Goal: Information Seeking & Learning: Compare options

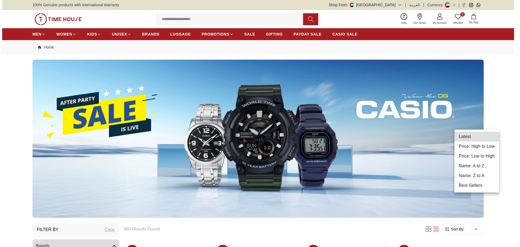
scroll to position [108, 0]
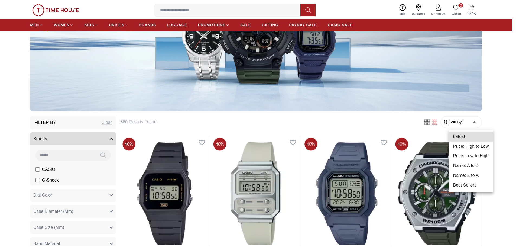
scroll to position [0, 0]
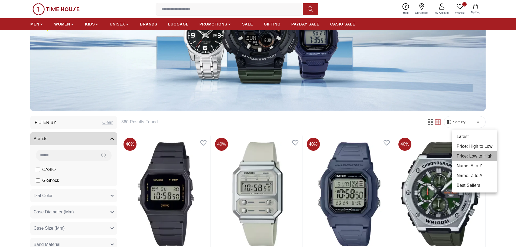
click at [476, 155] on li "Price: Low to High" at bounding box center [474, 156] width 45 height 10
type input "*"
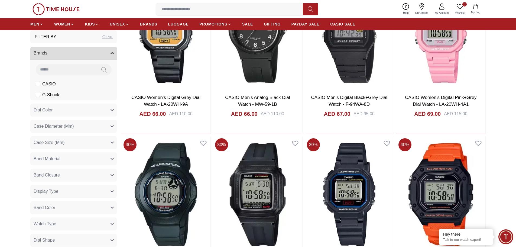
scroll to position [379, 0]
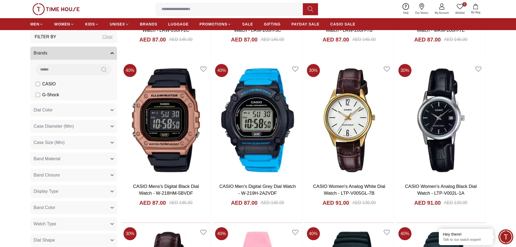
scroll to position [785, 0]
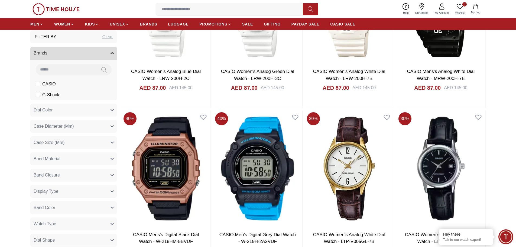
click at [38, 94] on li "G-Shock" at bounding box center [74, 94] width 84 height 11
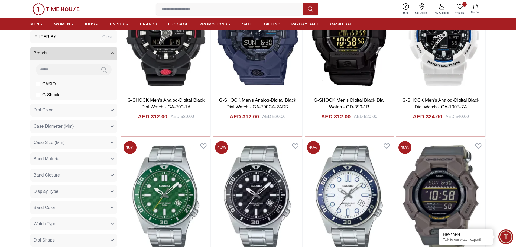
scroll to position [650, 0]
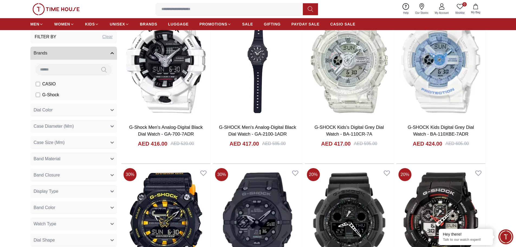
scroll to position [1489, 0]
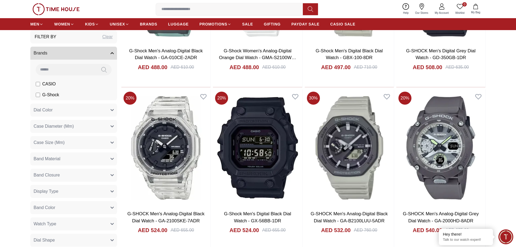
scroll to position [2139, 0]
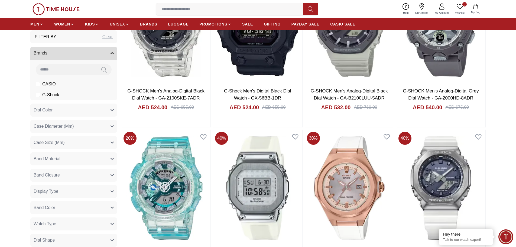
scroll to position [2193, 0]
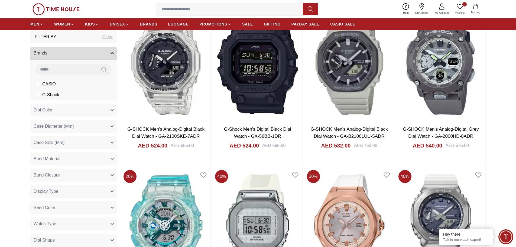
click at [69, 11] on img at bounding box center [55, 9] width 47 height 12
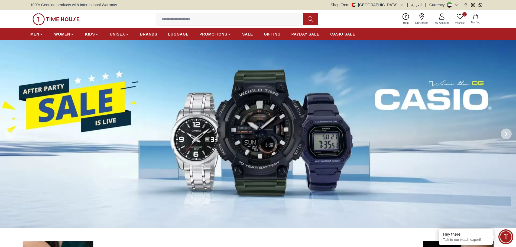
click at [503, 134] on span at bounding box center [506, 133] width 11 height 11
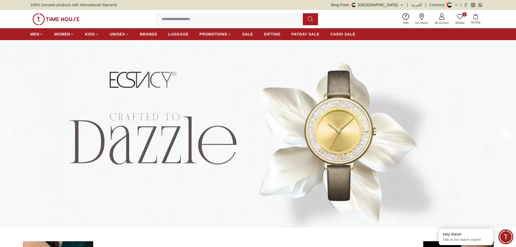
click at [503, 134] on span at bounding box center [506, 133] width 11 height 11
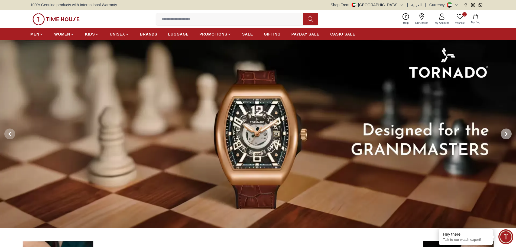
click at [503, 134] on span at bounding box center [506, 133] width 11 height 11
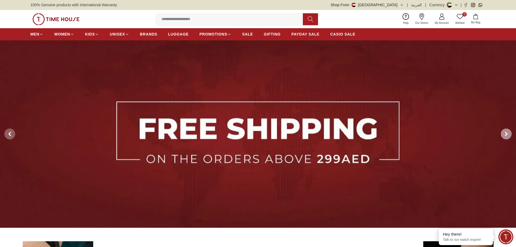
click at [503, 134] on span at bounding box center [506, 133] width 11 height 11
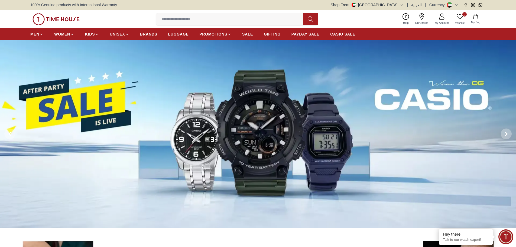
scroll to position [190, 0]
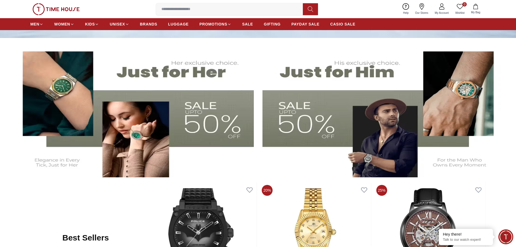
click at [329, 110] on img at bounding box center [382, 110] width 241 height 134
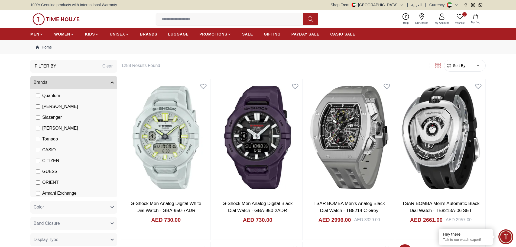
scroll to position [27, 0]
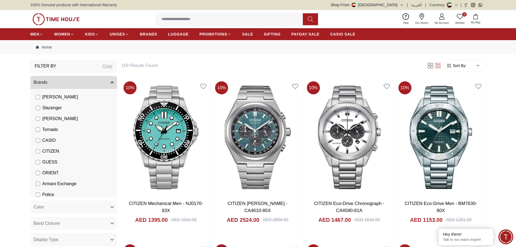
scroll to position [54, 0]
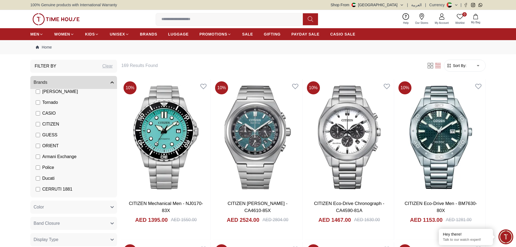
click at [39, 165] on label "Police" at bounding box center [45, 167] width 18 height 6
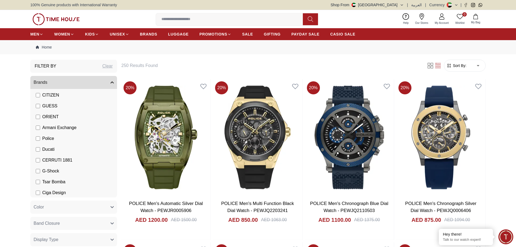
scroll to position [84, 0]
click at [463, 66] on span "Sort By:" at bounding box center [459, 65] width 15 height 5
click at [460, 67] on span "Sort By:" at bounding box center [459, 65] width 15 height 5
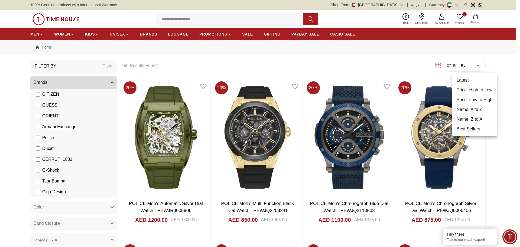
click at [466, 99] on li "Price: Low to High" at bounding box center [474, 100] width 45 height 10
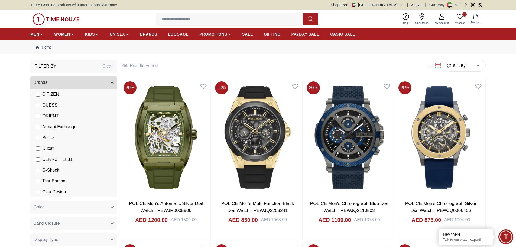
type input "*"
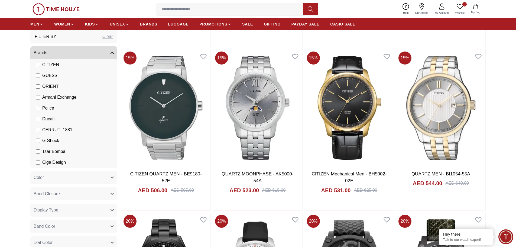
scroll to position [623, 0]
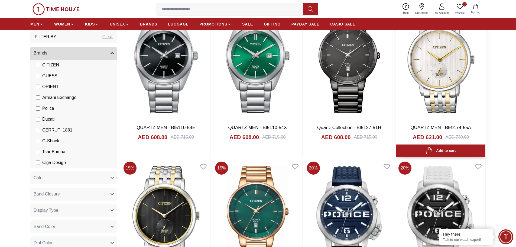
scroll to position [1950, 0]
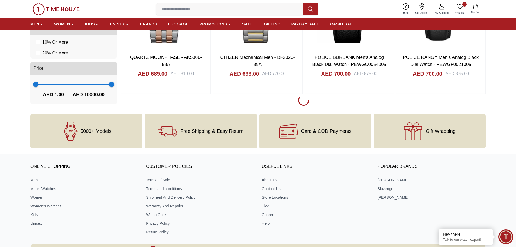
scroll to position [2410, 0]
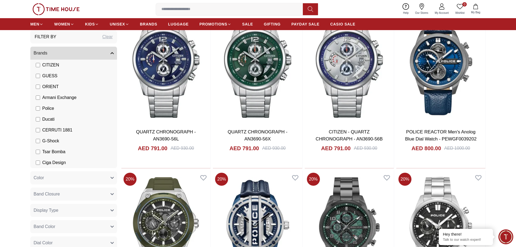
scroll to position [3412, 0]
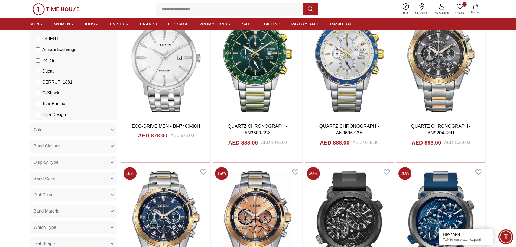
scroll to position [4685, 0]
